Goal: Task Accomplishment & Management: Manage account settings

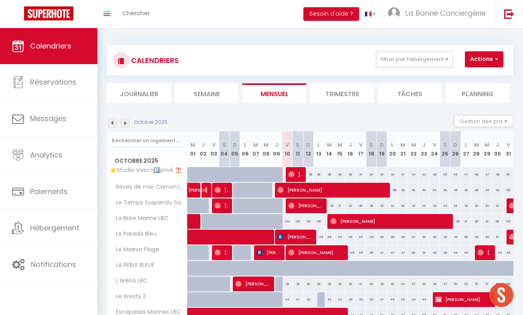
scroll to position [789, 0]
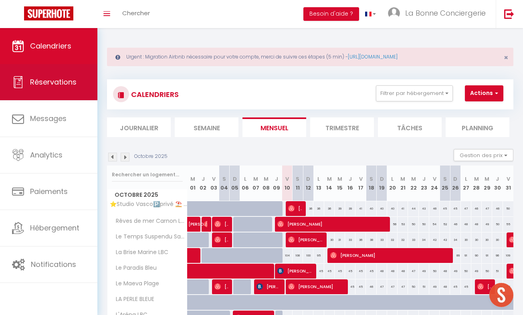
click at [55, 81] on span "Réservations" at bounding box center [53, 82] width 46 height 10
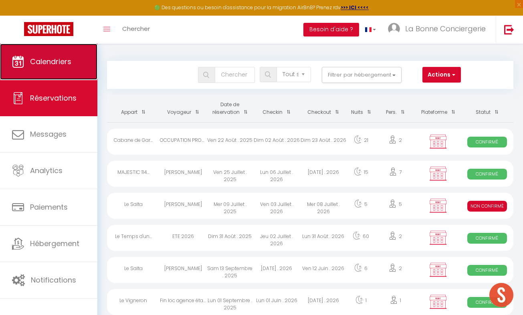
click at [58, 67] on link "Calendriers" at bounding box center [48, 62] width 97 height 36
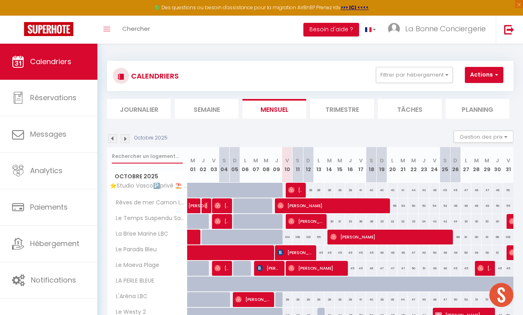
click at [160, 159] on input "text" at bounding box center [147, 156] width 71 height 14
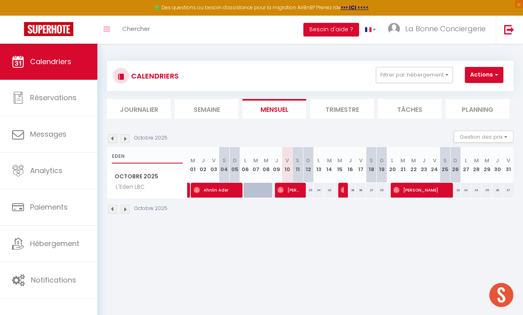
type input "EDEN"
click at [308, 190] on div "35" at bounding box center [308, 190] width 10 height 15
type input "35"
select select "1"
type input "Dim 12 Octobre 2025"
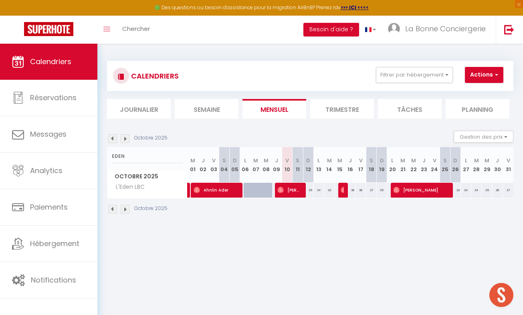
type input "Lun 13 Octobre 2025"
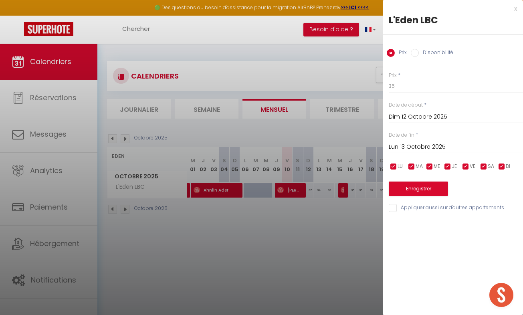
click at [433, 54] on label "Disponibilité" at bounding box center [436, 53] width 34 height 9
click at [419, 54] on input "Disponibilité" at bounding box center [415, 53] width 8 height 8
radio input "true"
radio input "false"
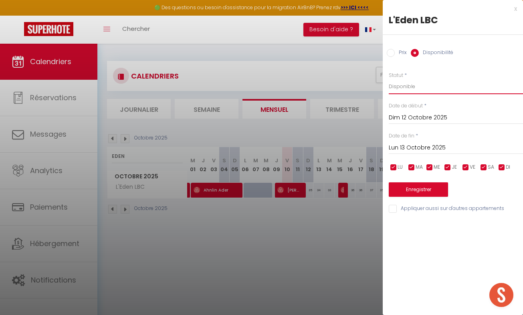
click at [413, 89] on select "Disponible Indisponible" at bounding box center [456, 86] width 134 height 15
select select "0"
click at [389, 79] on select "Disponible Indisponible" at bounding box center [456, 86] width 134 height 15
click at [431, 151] on input "Lun 13 Octobre 2025" at bounding box center [456, 148] width 134 height 10
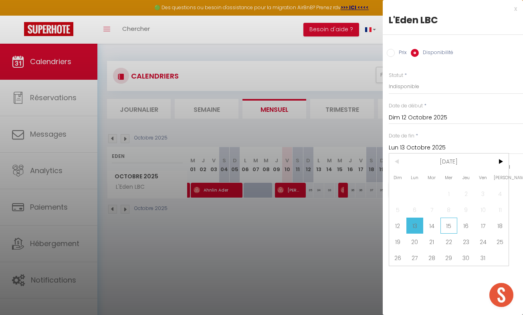
click at [450, 224] on span "15" at bounding box center [448, 226] width 17 height 16
type input "Mer 15 Octobre 2025"
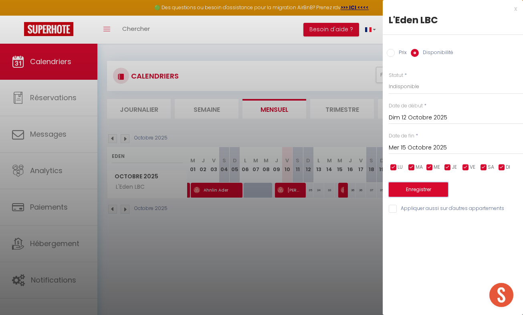
click at [414, 191] on button "Enregistrer" at bounding box center [418, 189] width 59 height 14
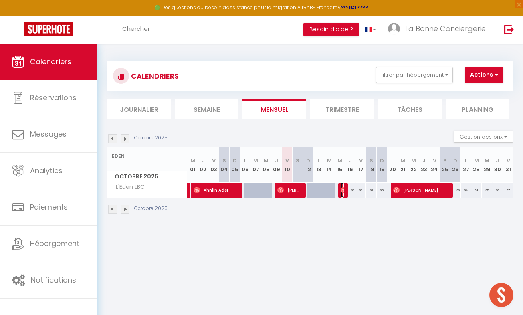
click at [341, 192] on img at bounding box center [344, 190] width 6 height 6
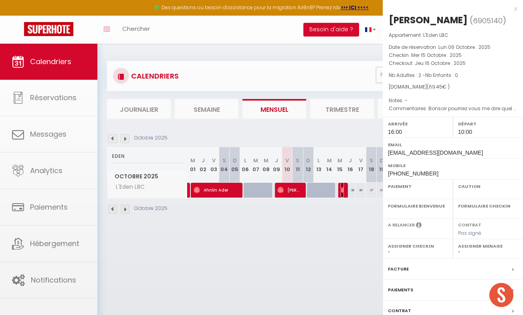
select select "OK"
select select "1"
select select "0"
select select "1"
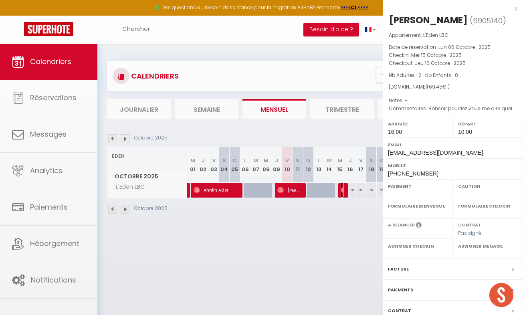
select select
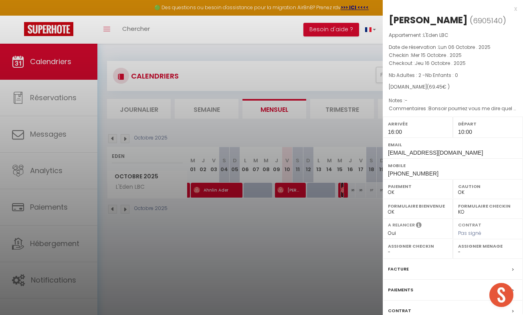
select select "44994"
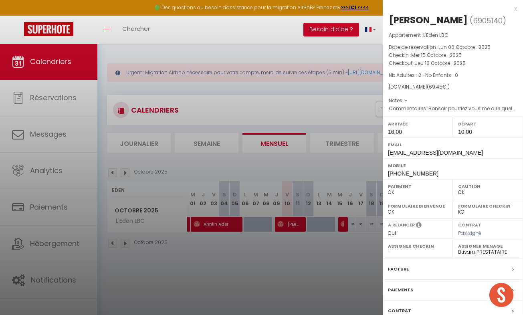
click at [269, 258] on div at bounding box center [261, 157] width 523 height 315
